Goal: Task Accomplishment & Management: Use online tool/utility

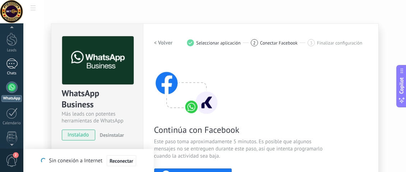
click at [18, 68] on link "Chats" at bounding box center [11, 67] width 23 height 17
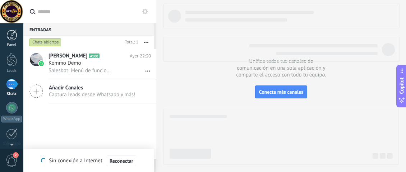
click at [17, 36] on div at bounding box center [11, 35] width 11 height 11
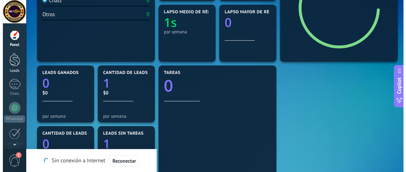
scroll to position [144, 0]
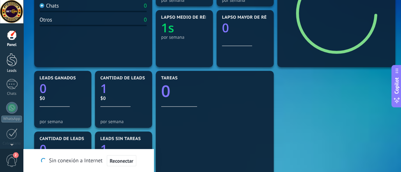
click at [6, 65] on div at bounding box center [11, 59] width 11 height 13
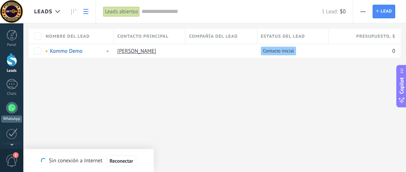
click at [21, 107] on link "WhatsApp" at bounding box center [11, 112] width 23 height 20
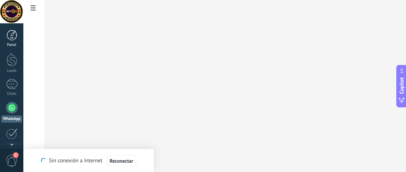
click at [13, 46] on div "Panel" at bounding box center [11, 45] width 21 height 5
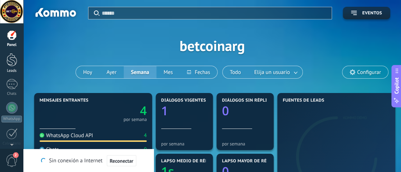
click at [15, 65] on div at bounding box center [11, 59] width 11 height 13
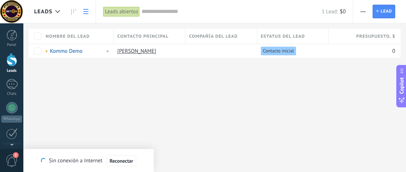
click at [87, 13] on icon at bounding box center [85, 11] width 5 height 5
click at [42, 15] on div "Leads" at bounding box center [48, 11] width 29 height 23
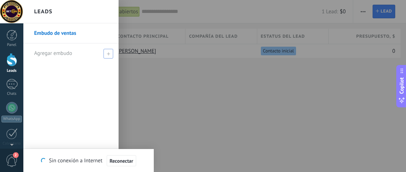
click at [37, 53] on span "Agregar embudo" at bounding box center [53, 53] width 38 height 7
click at [17, 88] on div at bounding box center [11, 84] width 11 height 10
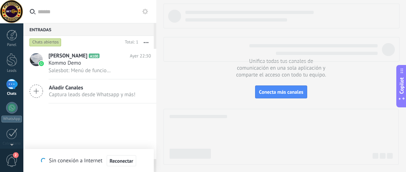
click at [16, 19] on div at bounding box center [11, 11] width 23 height 23
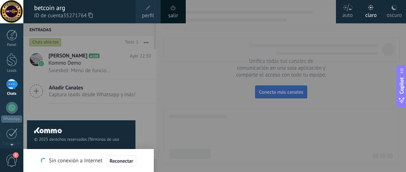
click at [177, 70] on div at bounding box center [226, 86] width 406 height 172
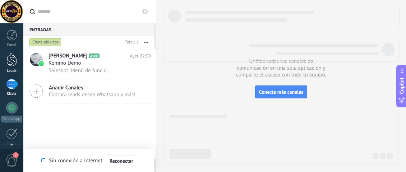
click at [10, 60] on div at bounding box center [11, 59] width 11 height 13
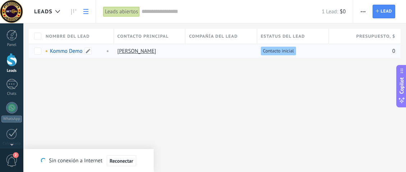
click at [63, 52] on link "Kommo Demo" at bounding box center [66, 51] width 33 height 7
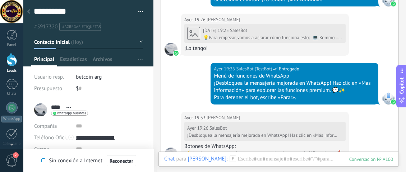
click at [134, 10] on button "button" at bounding box center [138, 11] width 10 height 11
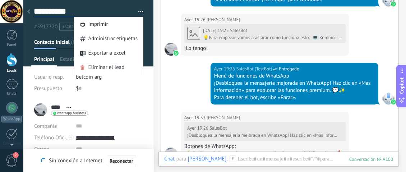
click at [127, 7] on textarea "**********" at bounding box center [82, 11] width 97 height 11
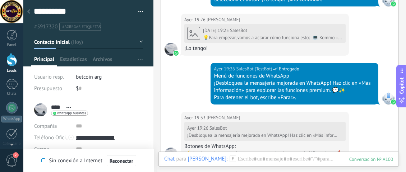
click at [138, 43] on button "Contacto inicial" at bounding box center [88, 42] width 109 height 13
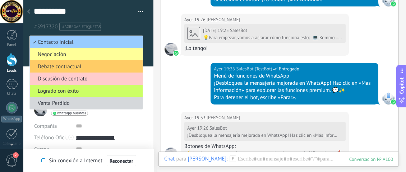
click at [134, 26] on ul "#5917320 #agregar etiquetas" at bounding box center [87, 27] width 108 height 10
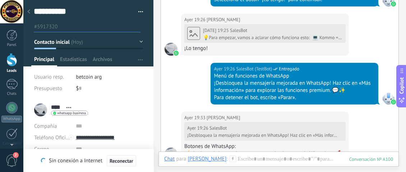
click at [141, 45] on div at bounding box center [88, 33] width 130 height 66
click at [138, 46] on button "Contacto inicial" at bounding box center [88, 42] width 109 height 13
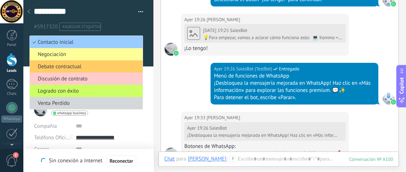
click at [153, 119] on div at bounding box center [153, 86] width 0 height 172
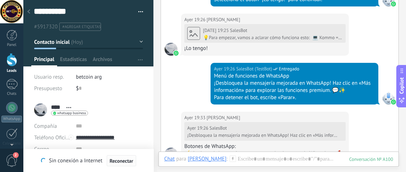
click at [115, 161] on span "Reconectar" at bounding box center [122, 160] width 24 height 5
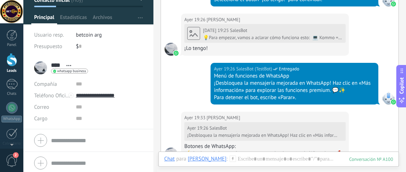
scroll to position [43, 0]
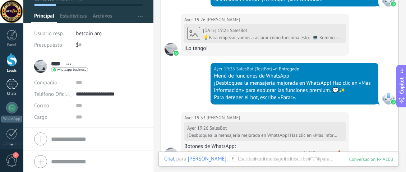
click at [13, 86] on div at bounding box center [11, 84] width 11 height 10
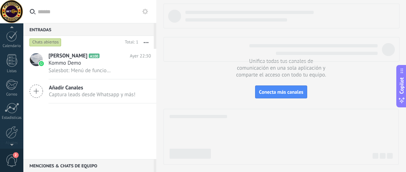
scroll to position [108, 0]
click at [9, 50] on div at bounding box center [11, 50] width 11 height 13
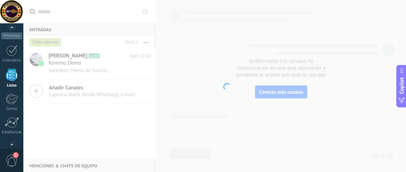
scroll to position [126, 0]
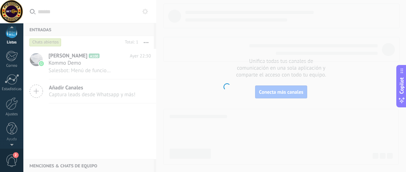
click at [12, 152] on div "2" at bounding box center [11, 160] width 23 height 24
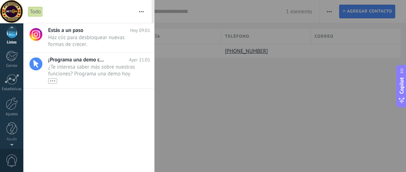
scroll to position [71, 0]
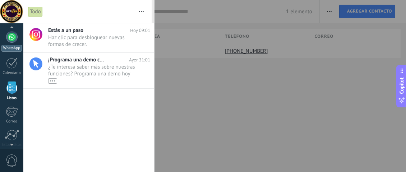
click at [10, 46] on div "WhatsApp" at bounding box center [11, 48] width 20 height 7
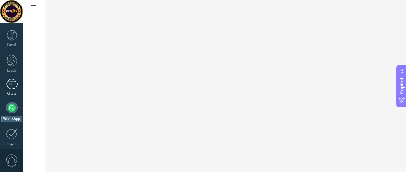
click at [10, 83] on div at bounding box center [11, 84] width 11 height 10
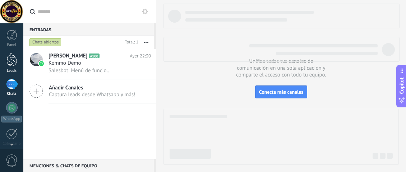
click at [13, 57] on div at bounding box center [11, 59] width 11 height 13
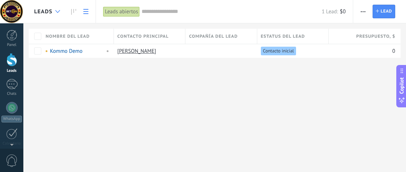
click at [59, 17] on div at bounding box center [58, 12] width 12 height 14
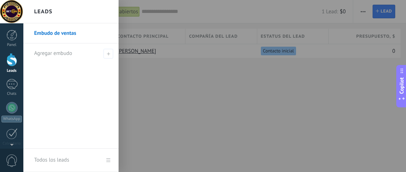
click at [59, 17] on div "Leads" at bounding box center [70, 11] width 95 height 23
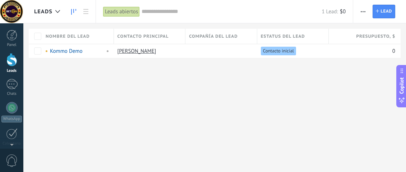
click at [77, 10] on link at bounding box center [74, 12] width 12 height 14
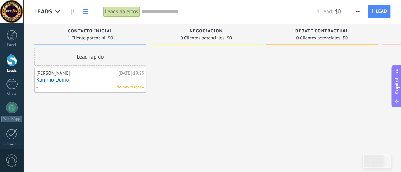
click at [87, 13] on icon at bounding box center [85, 11] width 5 height 5
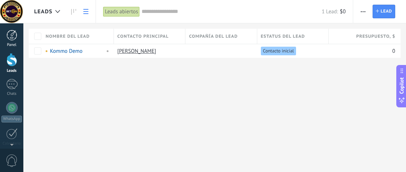
click at [10, 37] on div at bounding box center [11, 35] width 11 height 11
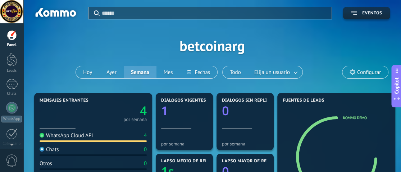
click at [107, 15] on input "text" at bounding box center [214, 13] width 225 height 8
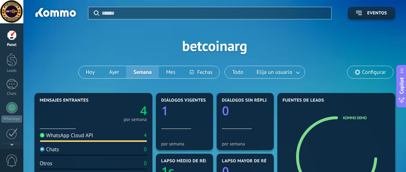
type input "*"
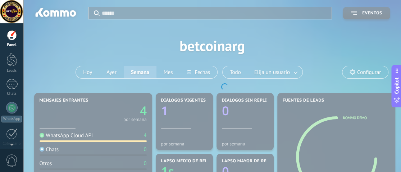
type input "*"
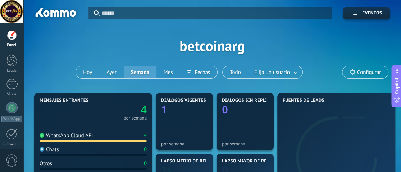
type input "*"
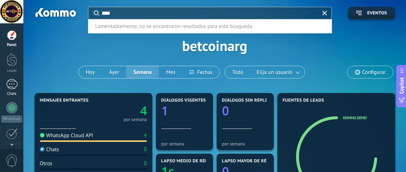
type input "****"
click at [8, 90] on link "Chats" at bounding box center [11, 87] width 23 height 17
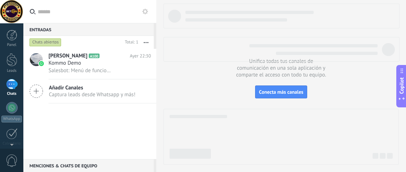
click at [73, 17] on input "text" at bounding box center [94, 11] width 113 height 23
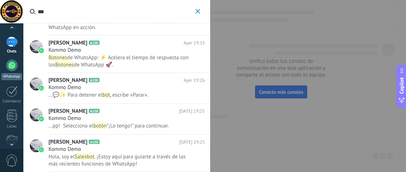
scroll to position [72, 0]
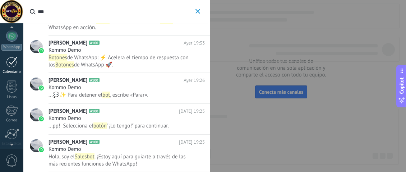
type input "***"
click at [9, 60] on div at bounding box center [11, 61] width 11 height 11
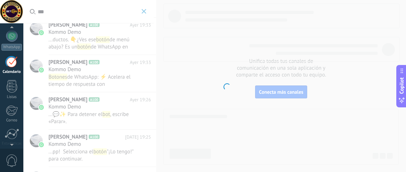
scroll to position [72, 0]
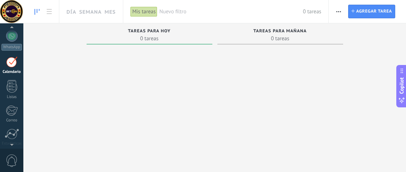
scroll to position [47, 0]
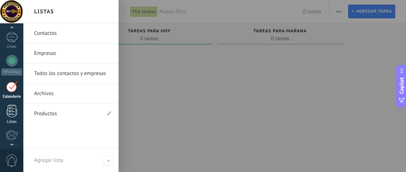
click at [8, 112] on div at bounding box center [11, 111] width 11 height 13
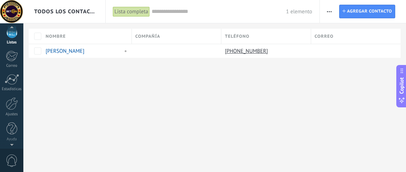
scroll to position [71, 0]
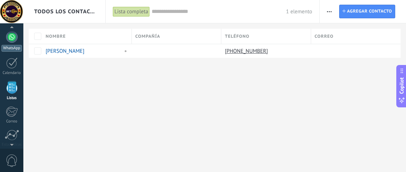
click at [15, 50] on div "WhatsApp" at bounding box center [11, 48] width 20 height 7
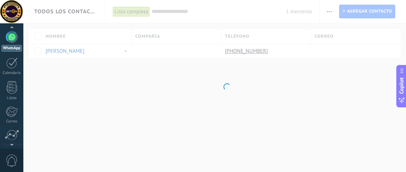
scroll to position [20, 0]
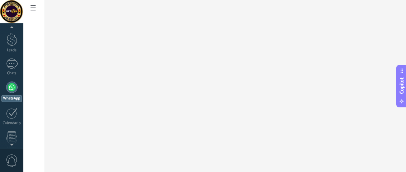
click at [32, 4] on span at bounding box center [33, 9] width 12 height 14
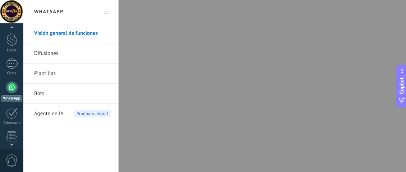
click at [57, 90] on link "Bots" at bounding box center [72, 94] width 77 height 20
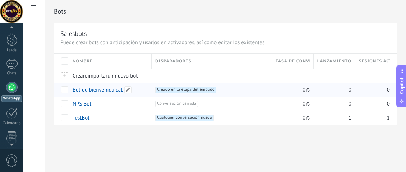
click at [89, 88] on link "Bot de bienvenida cat" at bounding box center [98, 90] width 50 height 7
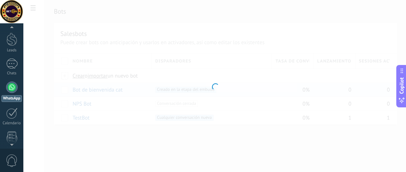
type input "**********"
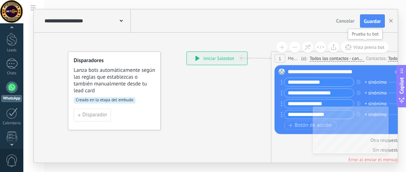
click at [372, 50] on span "Vista previa bot" at bounding box center [368, 47] width 31 height 6
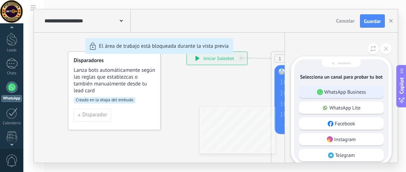
click at [327, 95] on p "WhatsApp Business" at bounding box center [345, 92] width 42 height 6
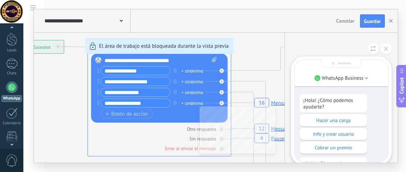
scroll to position [-72, 0]
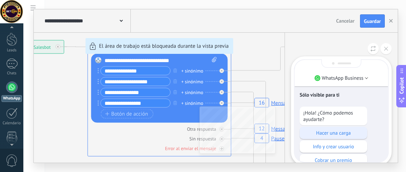
click at [356, 130] on p "Hacer una carga" at bounding box center [333, 133] width 60 height 6
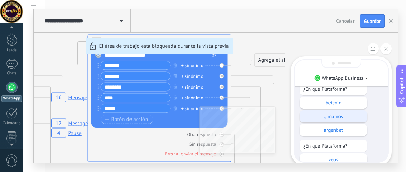
scroll to position [-36, 0]
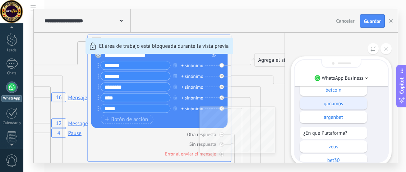
click at [339, 102] on p "ganamos" at bounding box center [333, 103] width 60 height 6
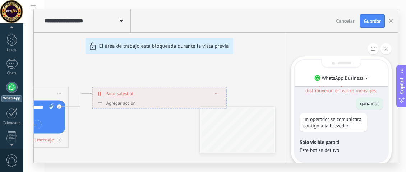
scroll to position [-180, 0]
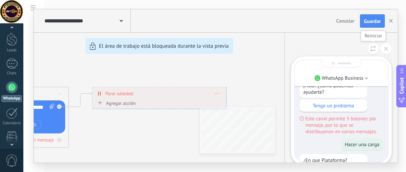
click at [372, 51] on icon at bounding box center [372, 49] width 5 height 6
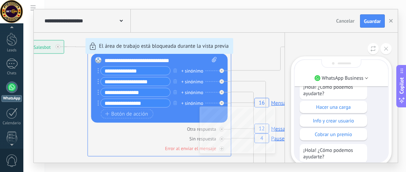
scroll to position [-36, 0]
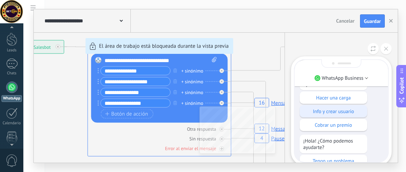
click at [351, 111] on p "Info y crear usuario" at bounding box center [333, 111] width 60 height 6
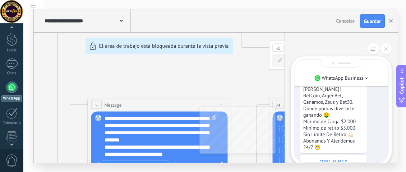
scroll to position [0, 0]
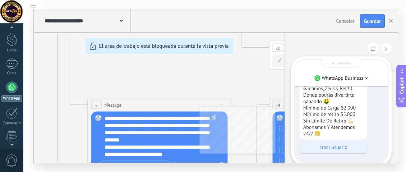
click at [340, 150] on p "crear usuario" at bounding box center [333, 147] width 60 height 6
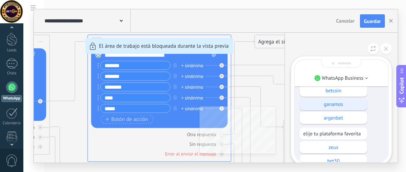
scroll to position [-36, 0]
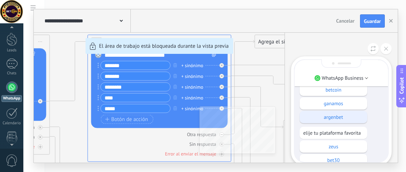
click at [337, 117] on p "argenbet" at bounding box center [333, 117] width 60 height 6
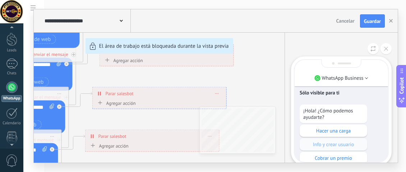
scroll to position [-417, 0]
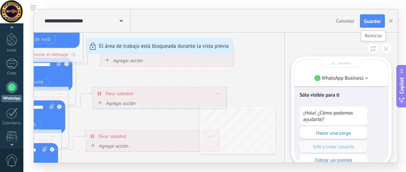
click at [373, 48] on icon at bounding box center [372, 49] width 5 height 6
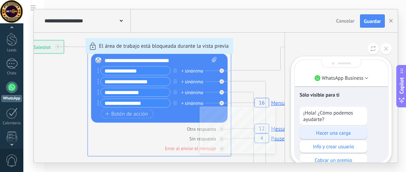
scroll to position [-36, 0]
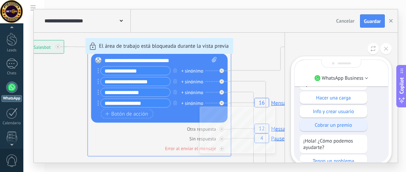
click at [339, 126] on p "Cobrar un premio" at bounding box center [333, 125] width 60 height 6
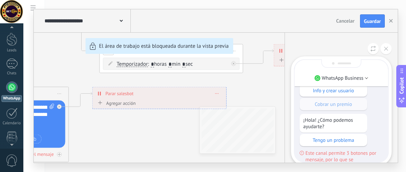
scroll to position [-158, 0]
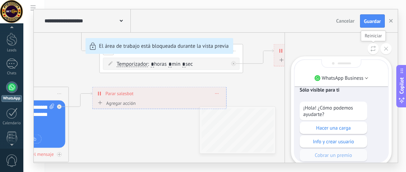
click at [369, 52] on button at bounding box center [373, 48] width 11 height 11
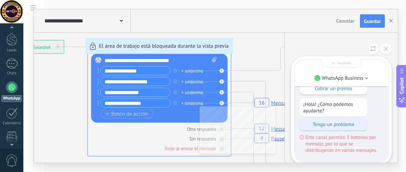
click at [319, 125] on p "Tengo un problema" at bounding box center [333, 124] width 60 height 6
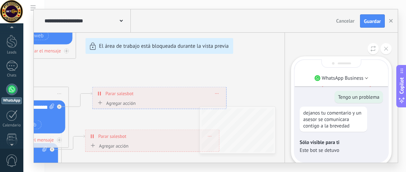
scroll to position [20, 0]
